Goal: Information Seeking & Learning: Learn about a topic

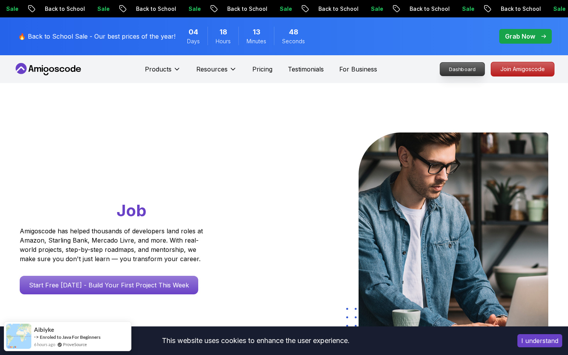
click at [469, 70] on p "Dashboard" at bounding box center [462, 69] width 44 height 13
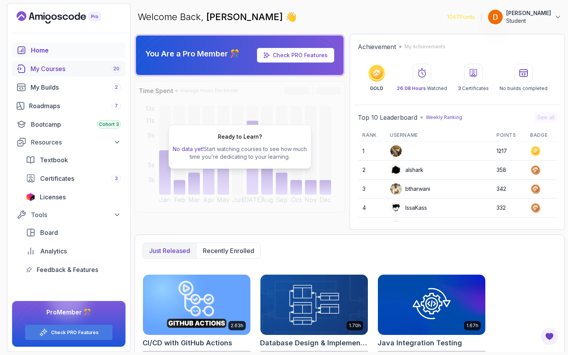
click at [85, 71] on div "My Courses 20" at bounding box center [76, 68] width 90 height 9
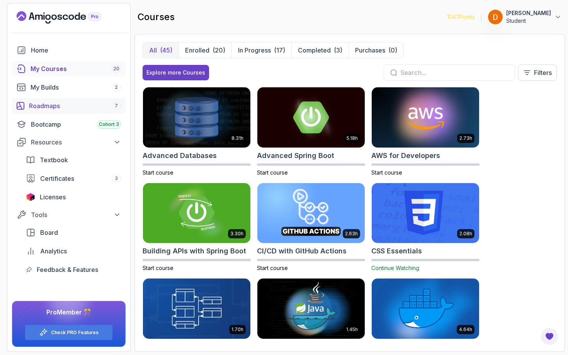
click at [59, 107] on div "Roadmaps 7" at bounding box center [75, 105] width 92 height 9
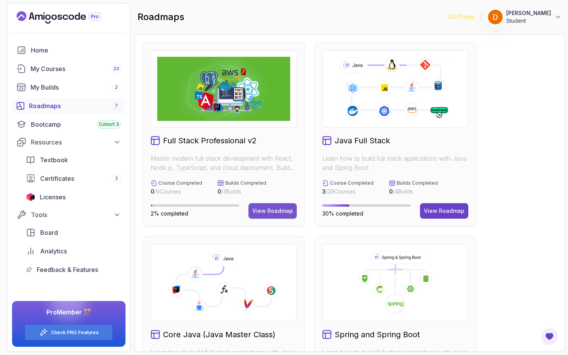
click at [275, 205] on button "View Roadmap" at bounding box center [272, 210] width 48 height 15
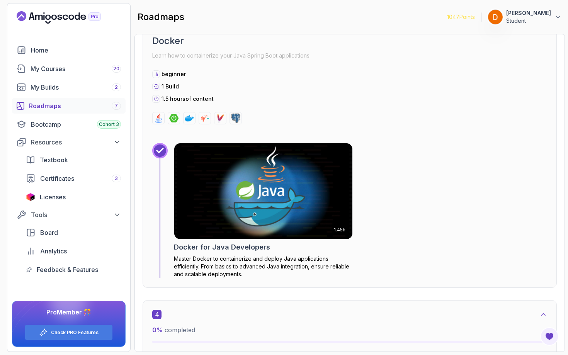
scroll to position [1046, 0]
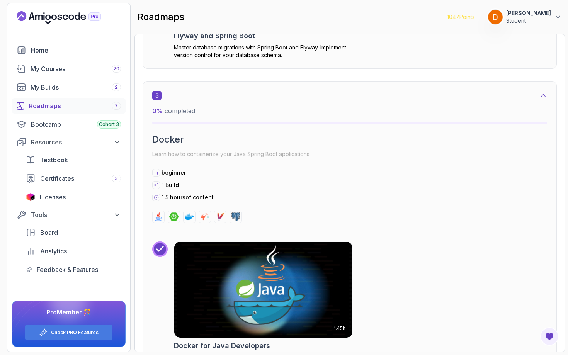
click at [70, 101] on link "Roadmaps 7" at bounding box center [69, 105] width 114 height 15
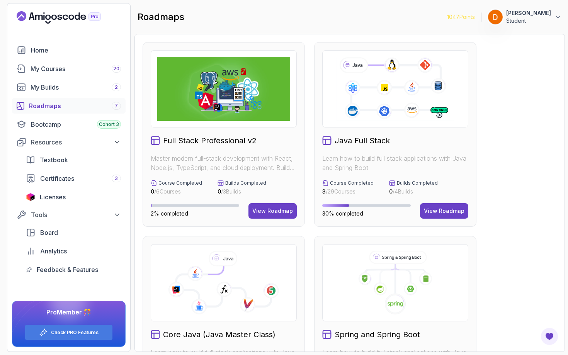
scroll to position [16, 0]
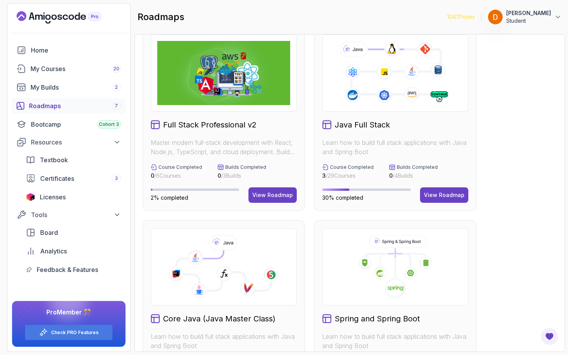
drag, startPoint x: 449, startPoint y: 192, endPoint x: 449, endPoint y: 187, distance: 5.4
click at [449, 192] on div "View Roadmap" at bounding box center [444, 195] width 41 height 8
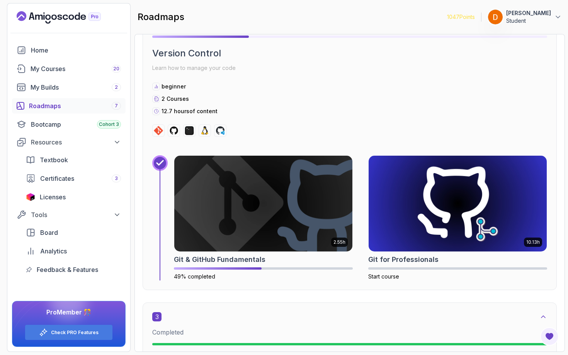
scroll to position [1000, 0]
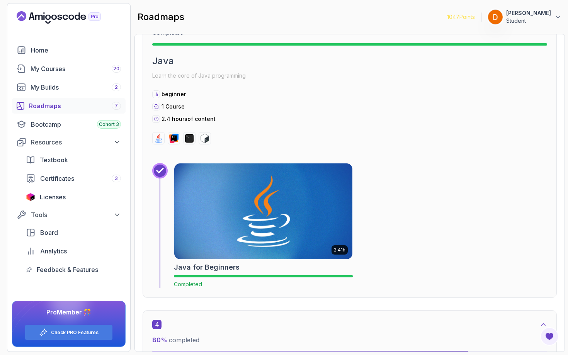
click at [44, 102] on div "Roadmaps 7" at bounding box center [75, 105] width 92 height 9
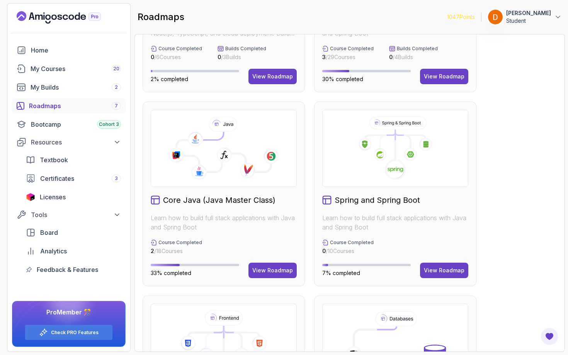
scroll to position [149, 0]
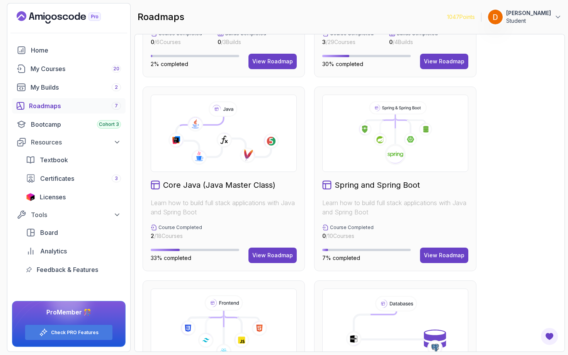
click at [278, 245] on div "Core Java (Java Master Class) Learn how to build full stack applications with J…" at bounding box center [224, 179] width 162 height 185
click at [278, 251] on button "View Roadmap" at bounding box center [272, 255] width 48 height 15
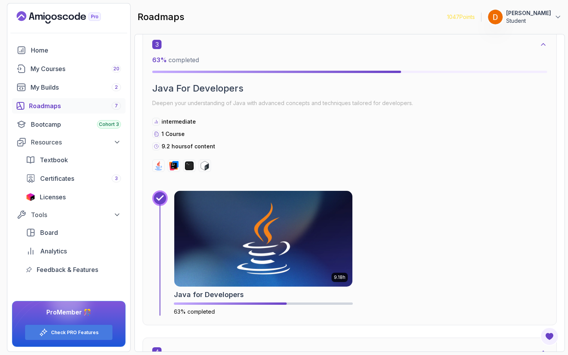
scroll to position [779, 0]
